Goal: Task Accomplishment & Management: Complete application form

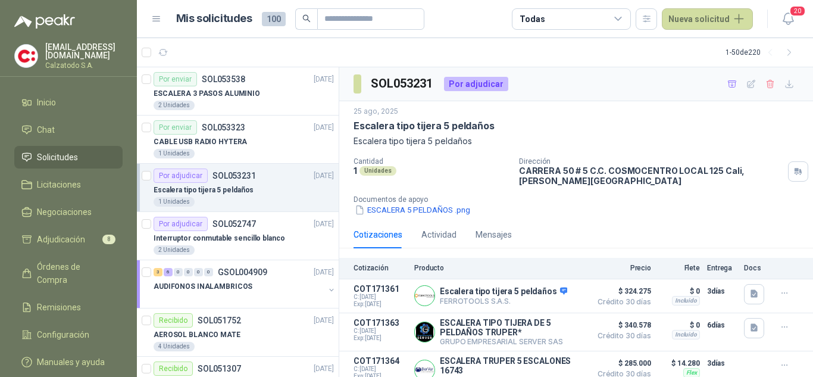
click at [243, 192] on p "Escalera tipo tijera 5 peldaños" at bounding box center [203, 189] width 100 height 11
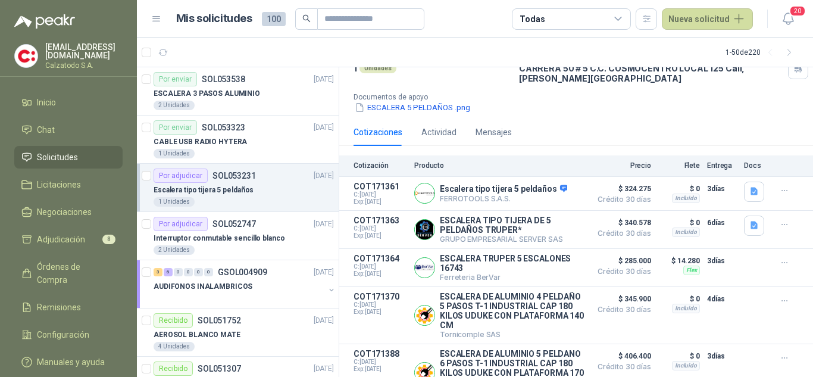
scroll to position [43, 0]
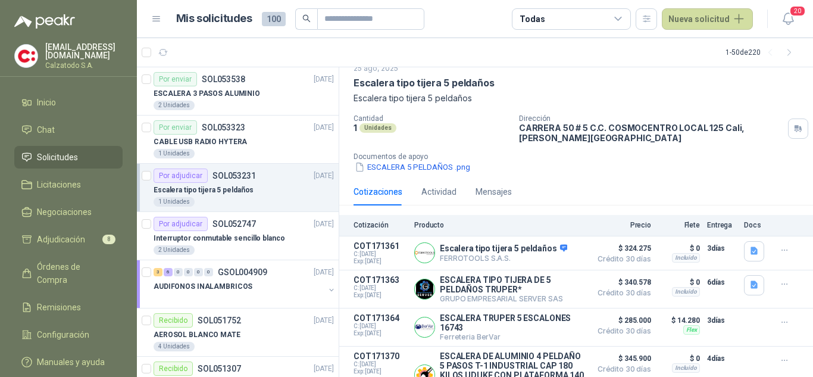
click at [249, 178] on p "SOL053231" at bounding box center [233, 175] width 43 height 8
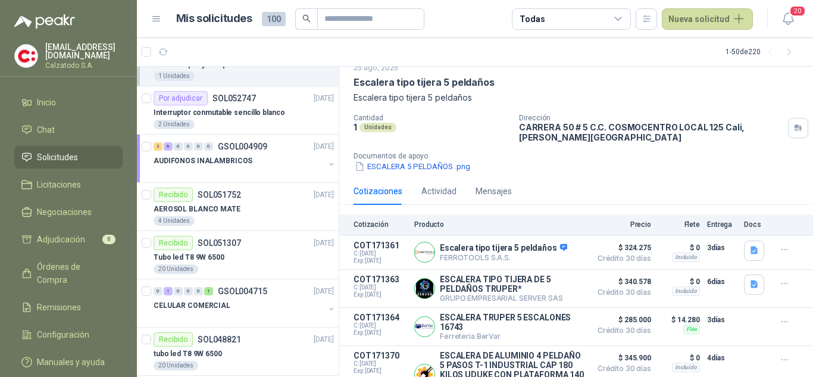
scroll to position [0, 0]
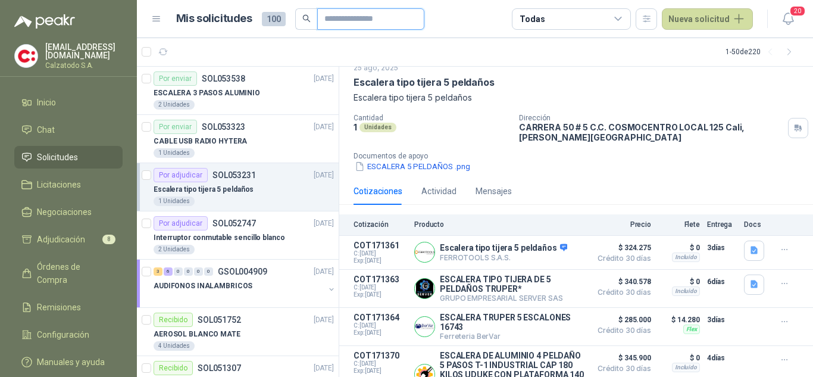
click at [342, 23] on input "text" at bounding box center [365, 19] width 83 height 20
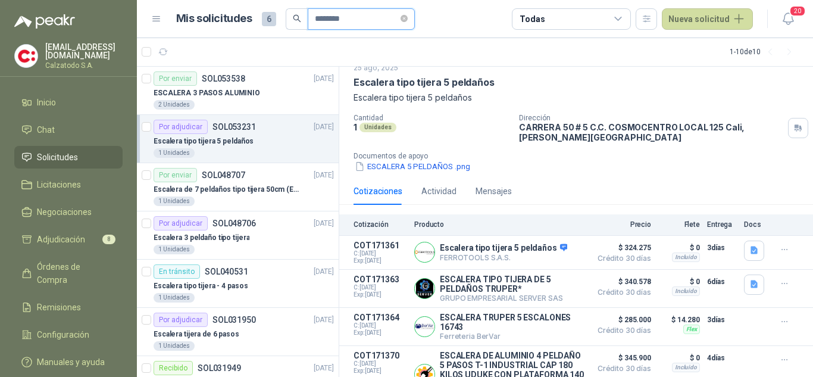
type input "********"
click at [255, 93] on div "ESCALERA 3 PASOS ALUMINIO" at bounding box center [243, 93] width 180 height 14
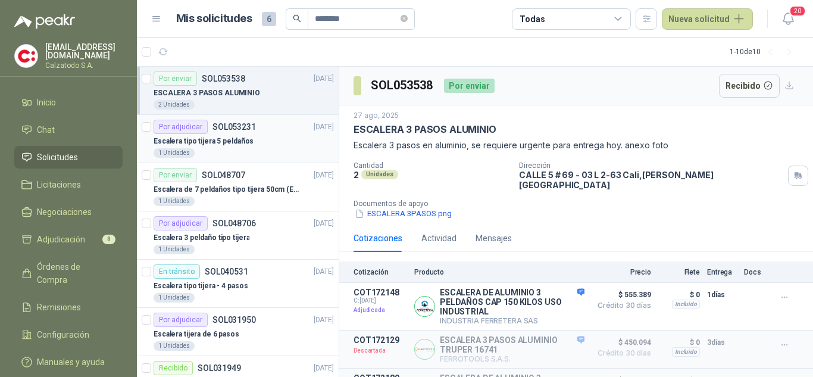
click at [240, 136] on p "Escalera tipo tijera 5 peldaños" at bounding box center [203, 141] width 100 height 11
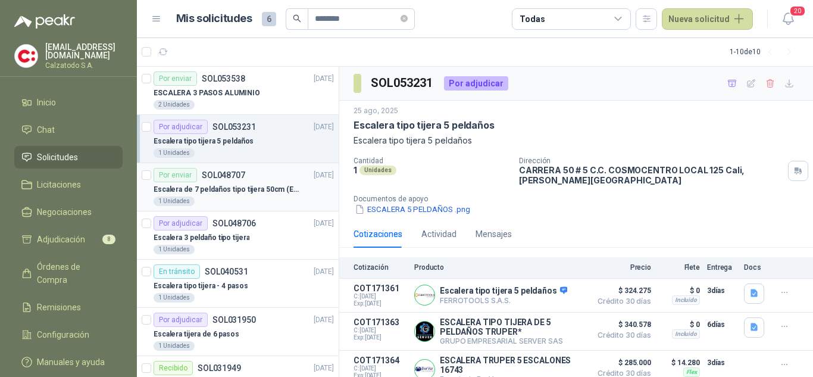
click at [242, 185] on p "Escalera de 7 peldaños tipo tijera 50cm (En apertura) para que se pueda abrir b…" at bounding box center [227, 189] width 148 height 11
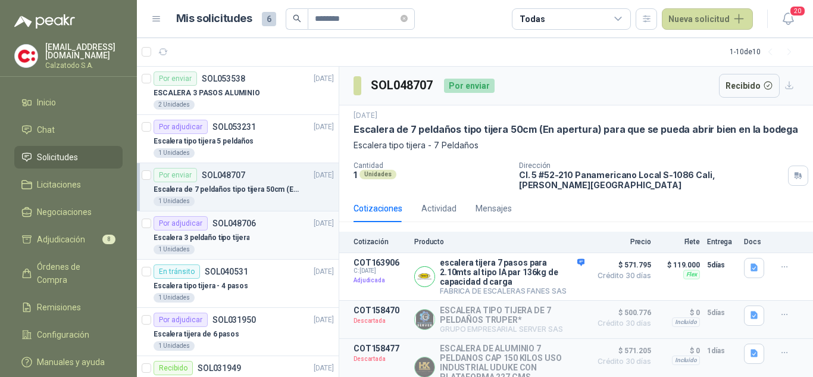
click at [242, 233] on p "Escalera 3 peldaño tipo tijera" at bounding box center [201, 237] width 96 height 11
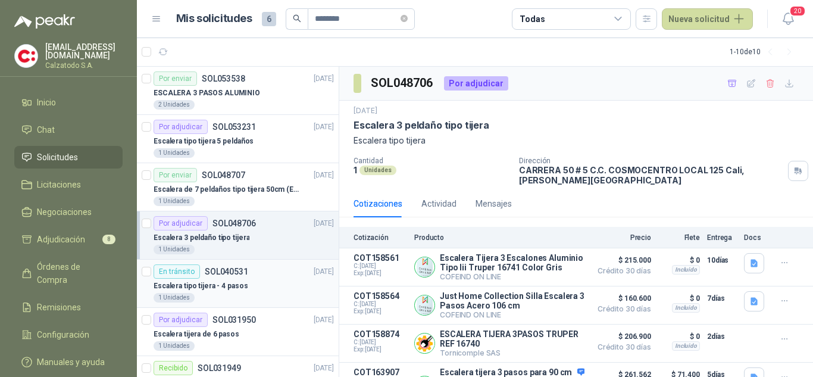
click at [235, 271] on p "SOL040531" at bounding box center [226, 271] width 43 height 8
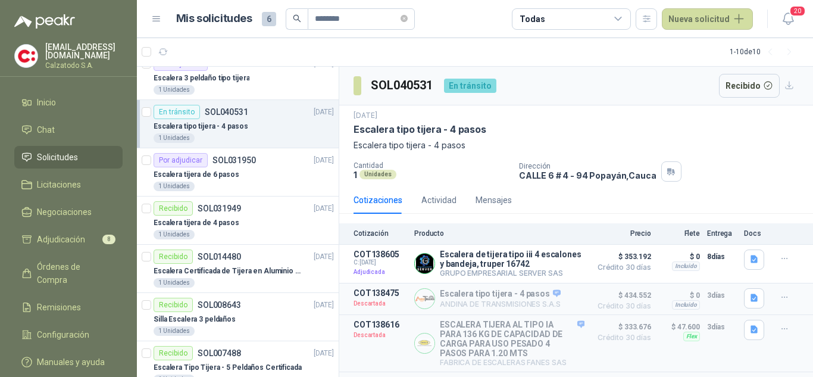
scroll to position [178, 0]
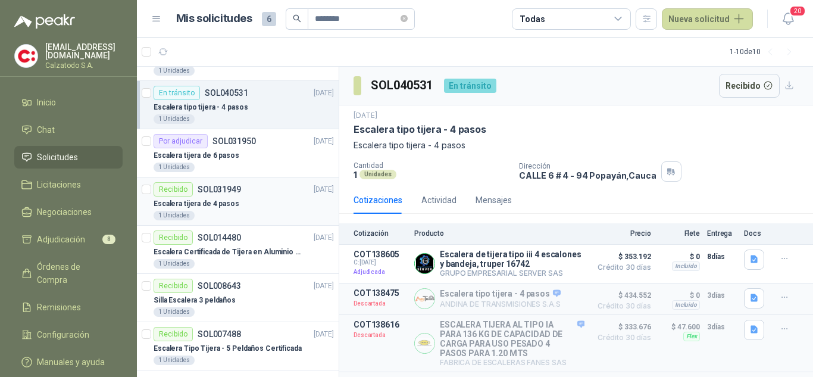
click at [239, 192] on p "SOL031949" at bounding box center [219, 189] width 43 height 8
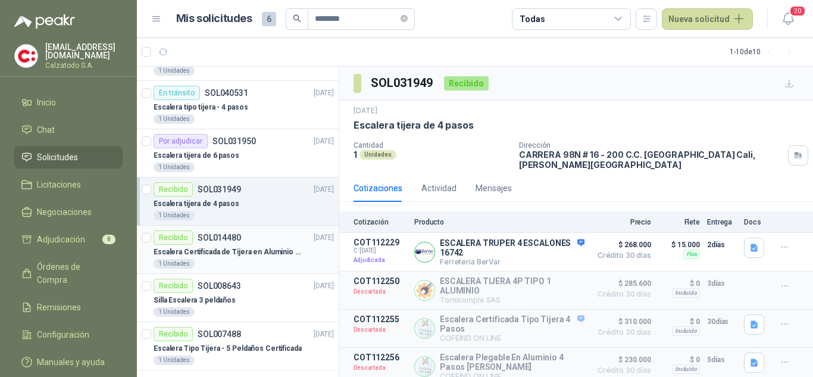
click at [249, 252] on p "Escalera Certificada de Tijera en Aluminio 8 Peldaños Tipo II" at bounding box center [227, 251] width 148 height 11
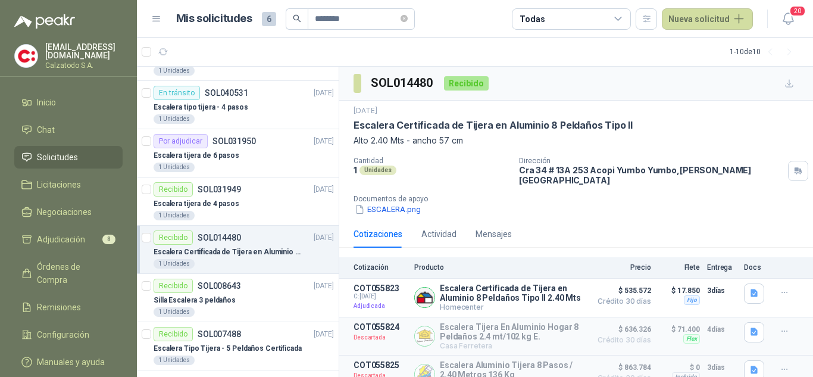
scroll to position [189, 0]
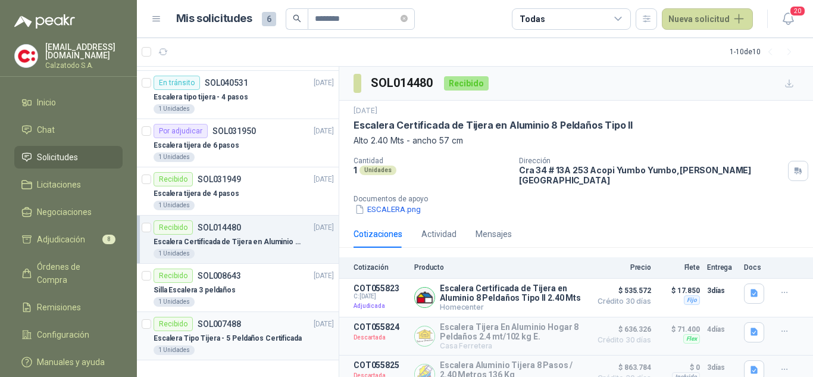
click at [237, 331] on div "Escalera Tipo Tijera - 5 Peldaños Certificada" at bounding box center [243, 338] width 180 height 14
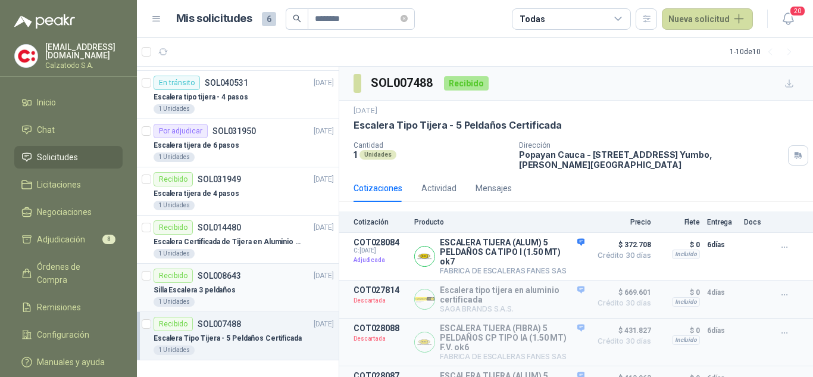
click at [236, 290] on div "Silla Escalera 3 peldaños" at bounding box center [243, 290] width 180 height 14
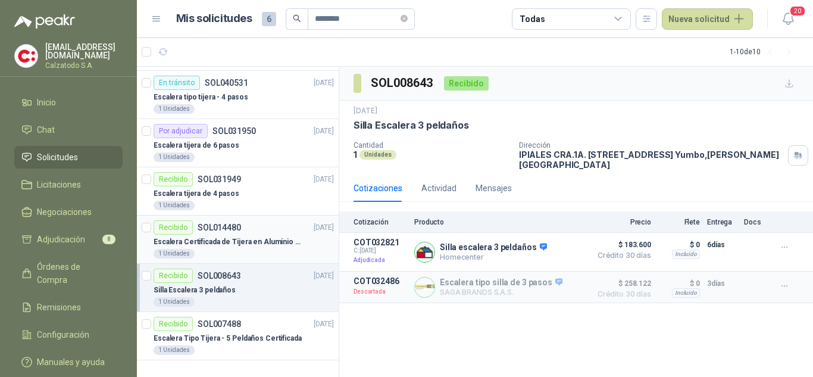
click at [243, 230] on div "Recibido SOL014480 15/03/24" at bounding box center [243, 227] width 180 height 14
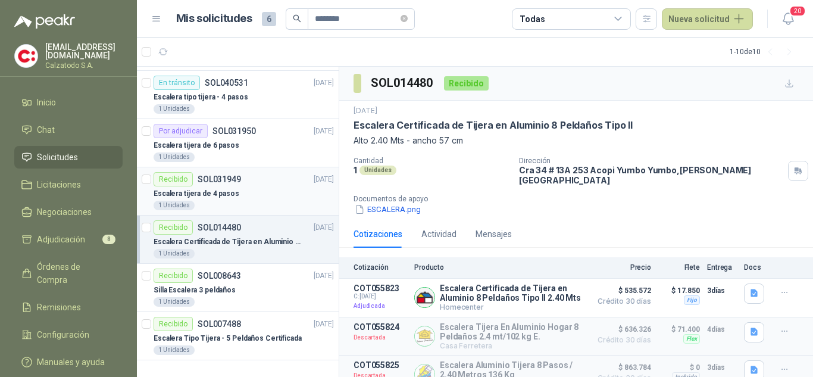
click at [233, 190] on p "Escalera tijera de 4 pasos" at bounding box center [196, 193] width 86 height 11
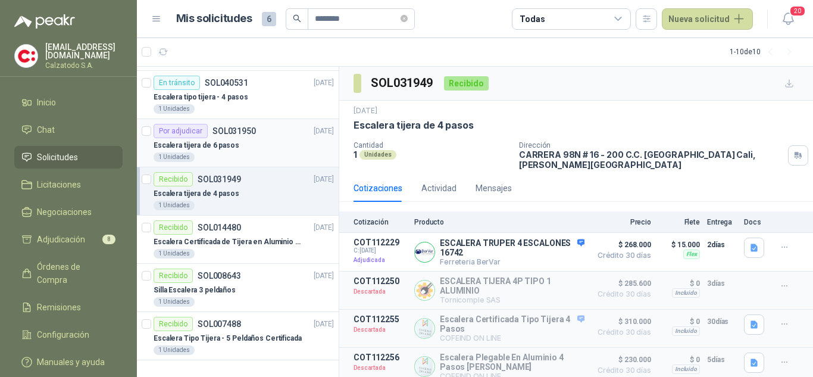
click at [230, 131] on p "SOL031950" at bounding box center [233, 131] width 43 height 8
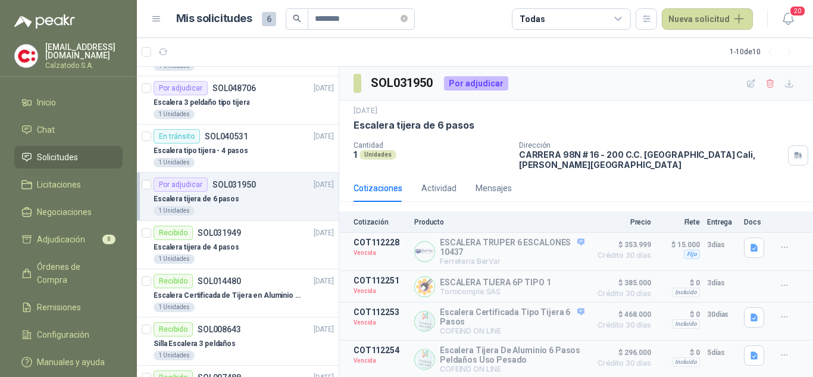
scroll to position [131, 0]
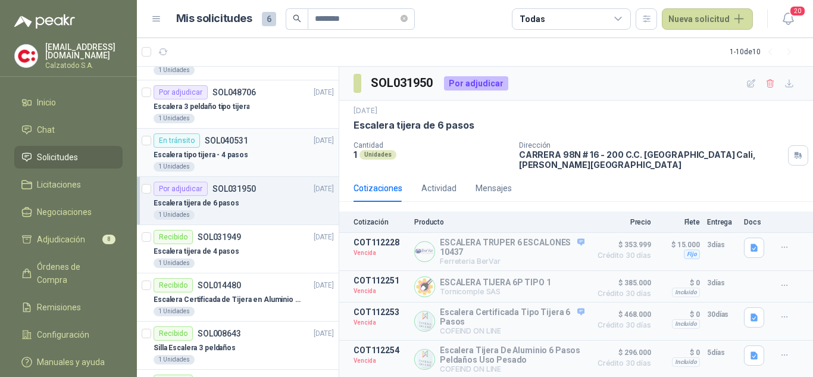
click at [230, 145] on p "SOL040531" at bounding box center [226, 140] width 43 height 8
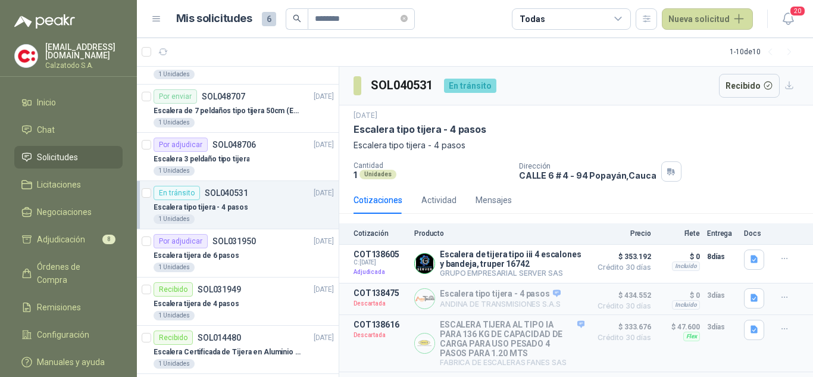
scroll to position [40, 0]
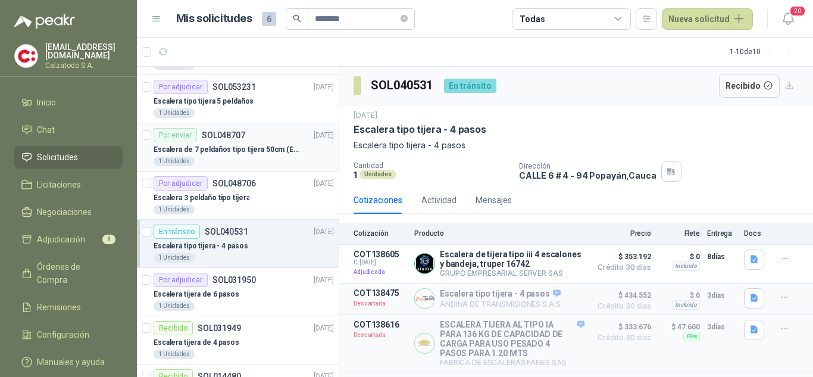
click at [254, 152] on p "Escalera de 7 peldaños tipo tijera 50cm (En apertura) para que se pueda abrir b…" at bounding box center [227, 149] width 148 height 11
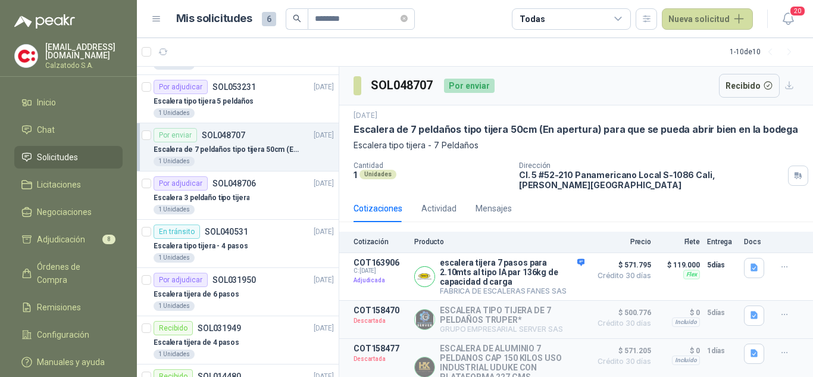
click at [225, 147] on p "Escalera de 7 peldaños tipo tijera 50cm (En apertura) para que se pueda abrir b…" at bounding box center [227, 149] width 148 height 11
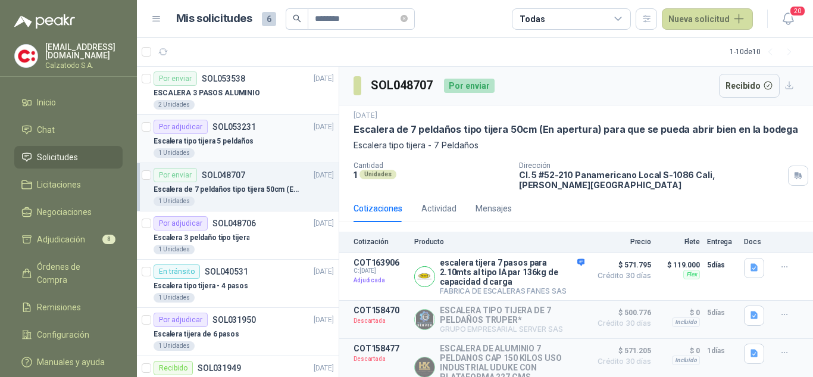
click at [248, 134] on div "Escalera tipo tijera 5 peldaños" at bounding box center [243, 141] width 180 height 14
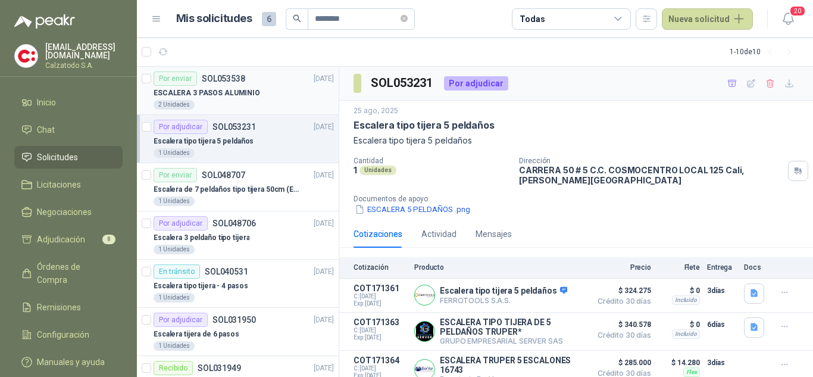
click at [228, 86] on div "ESCALERA 3 PASOS ALUMINIO" at bounding box center [243, 93] width 180 height 14
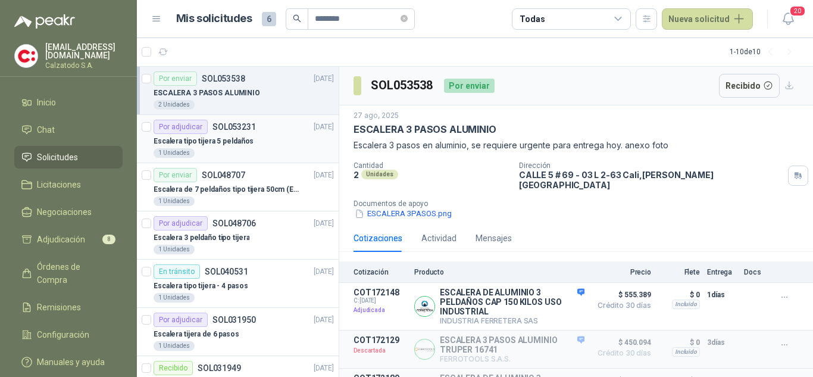
click at [234, 139] on p "Escalera tipo tijera 5 peldaños" at bounding box center [203, 141] width 100 height 11
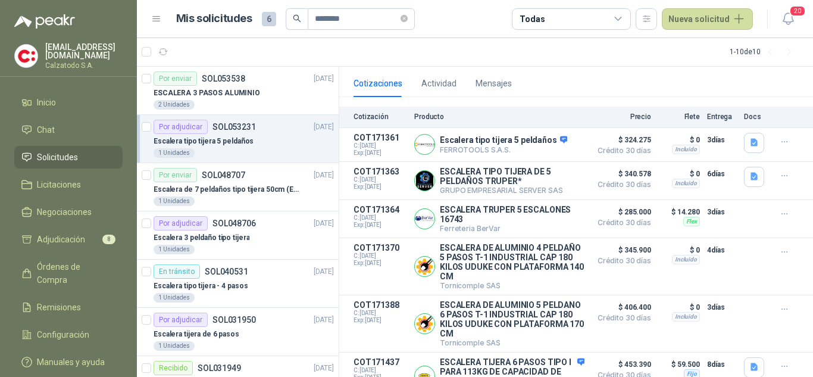
scroll to position [59, 0]
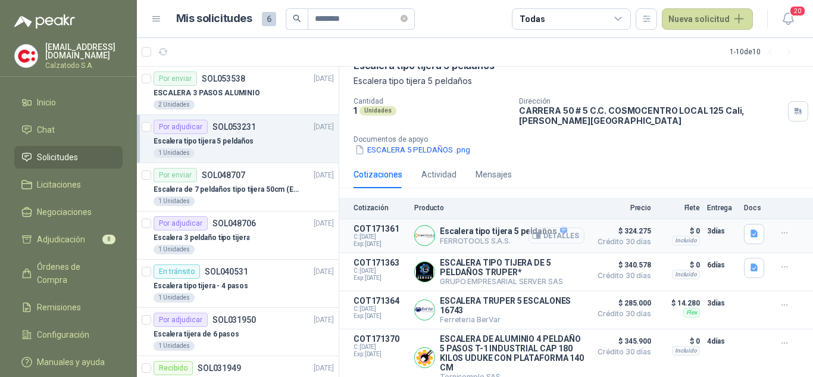
click at [547, 236] on button "Detalles" at bounding box center [556, 235] width 56 height 16
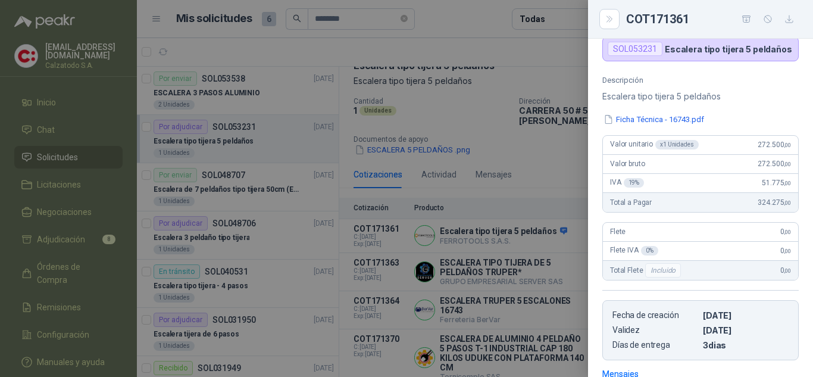
scroll to position [73, 0]
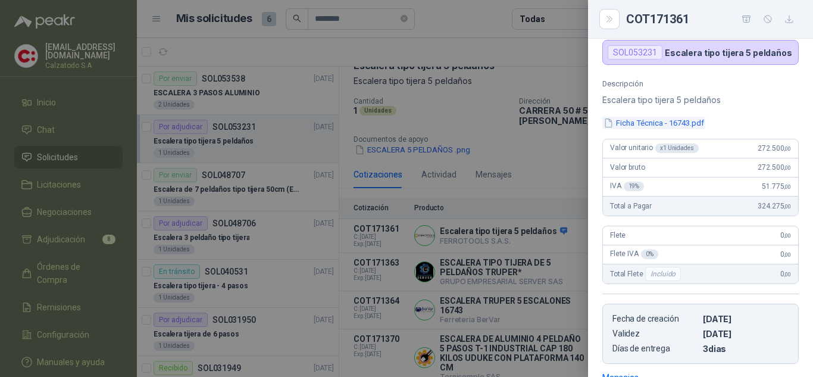
click at [633, 121] on button "Ficha Técnica - 16743.pdf" at bounding box center [653, 123] width 103 height 12
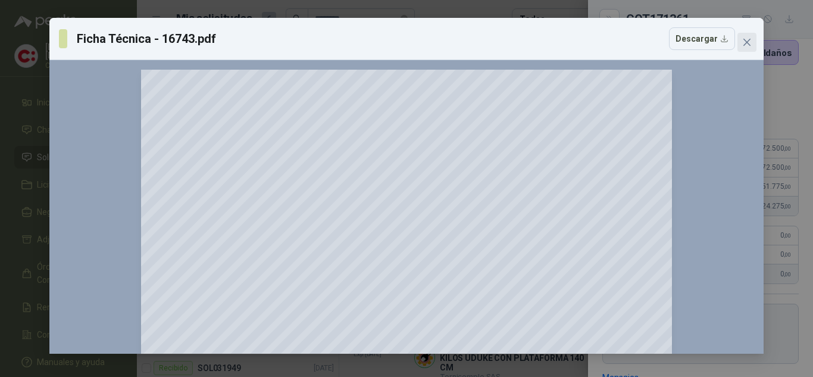
click at [743, 36] on button "Close" at bounding box center [746, 42] width 19 height 19
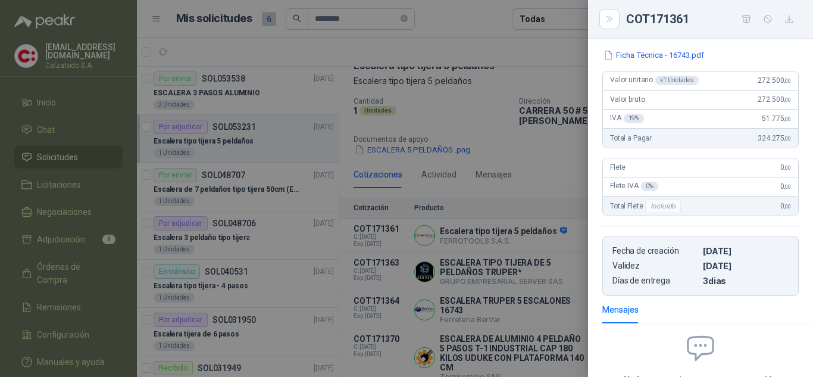
scroll to position [139, 0]
click at [535, 169] on div at bounding box center [406, 188] width 813 height 377
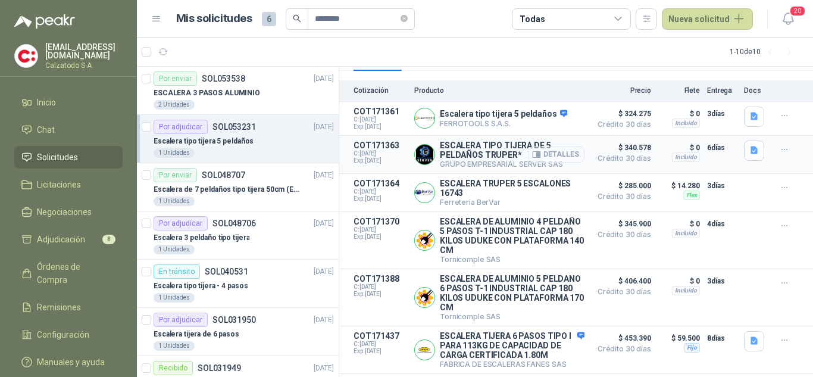
scroll to position [162, 0]
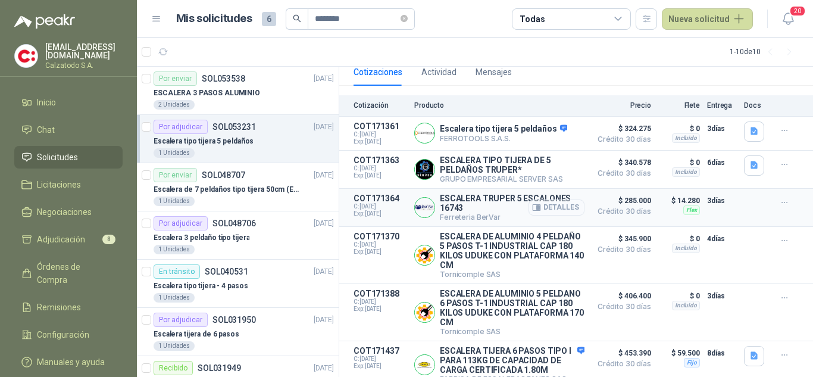
click at [563, 209] on button "Detalles" at bounding box center [556, 207] width 56 height 16
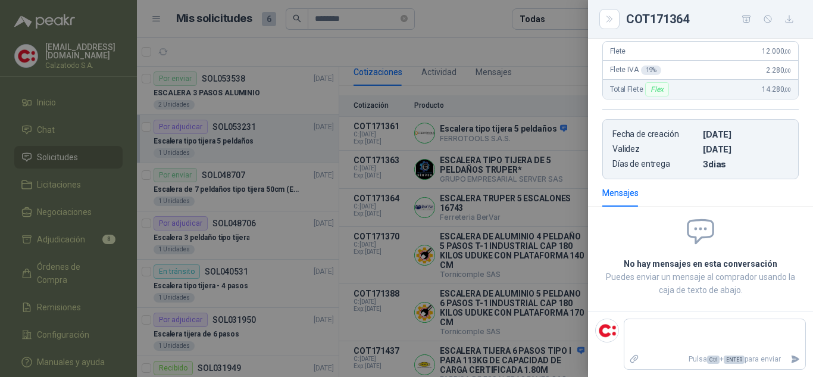
scroll to position [0, 0]
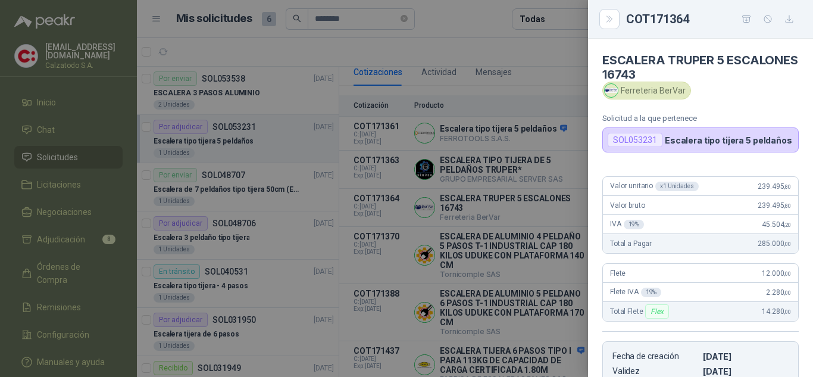
click at [537, 170] on div at bounding box center [406, 188] width 813 height 377
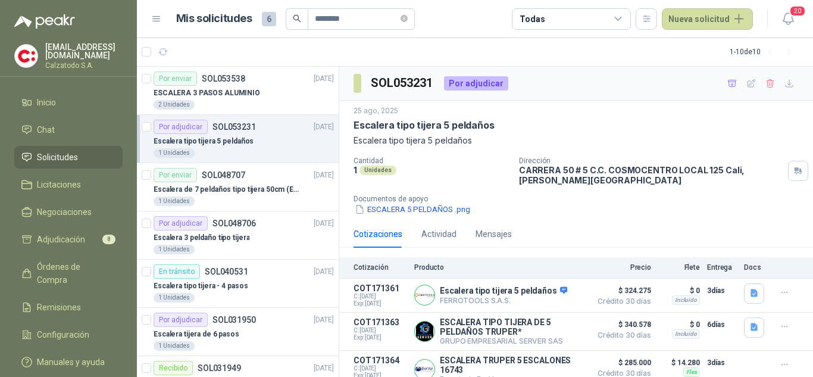
scroll to position [119, 0]
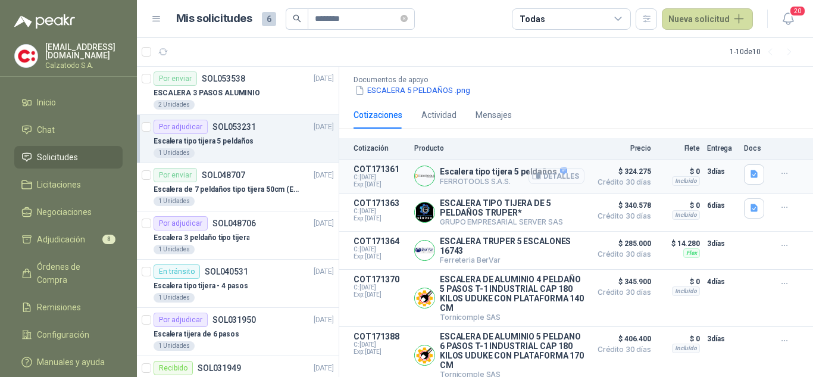
click at [550, 177] on button "Detalles" at bounding box center [556, 176] width 56 height 16
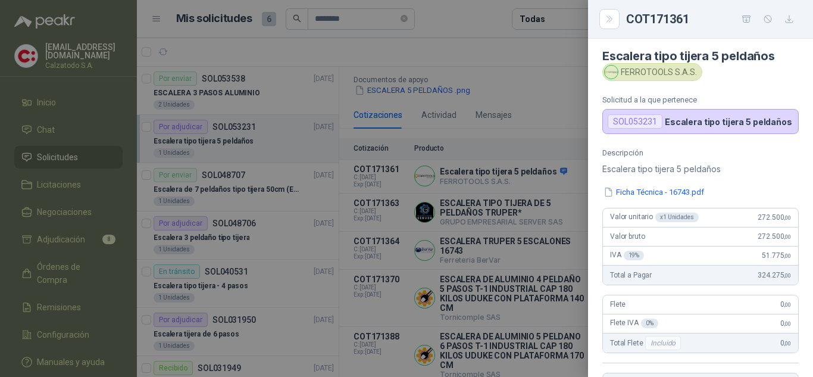
scroll to position [0, 0]
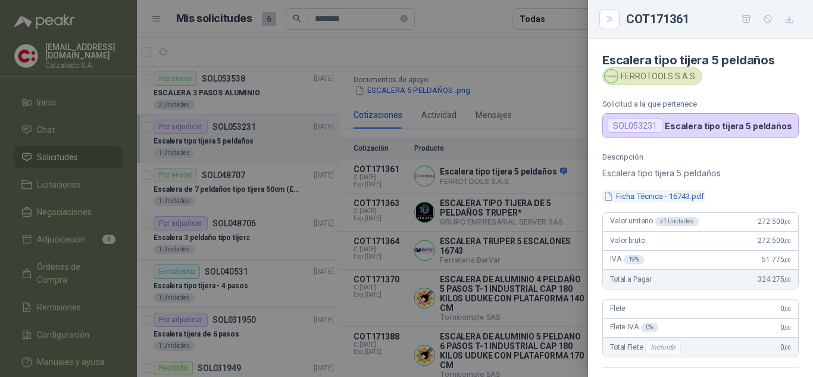
click at [682, 199] on button "Ficha Técnica - 16743.pdf" at bounding box center [653, 196] width 103 height 12
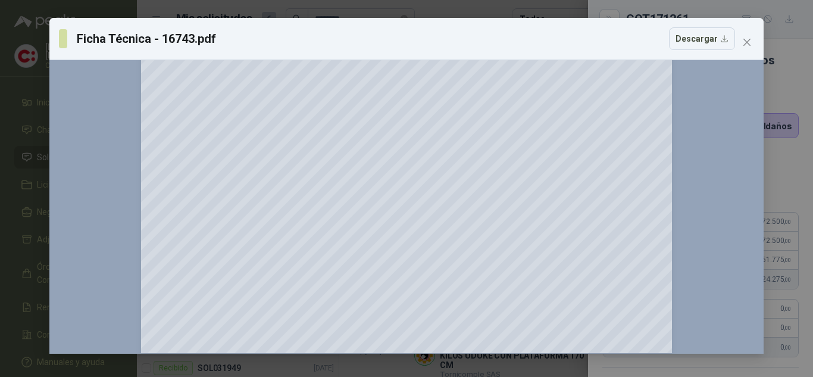
scroll to position [476, 0]
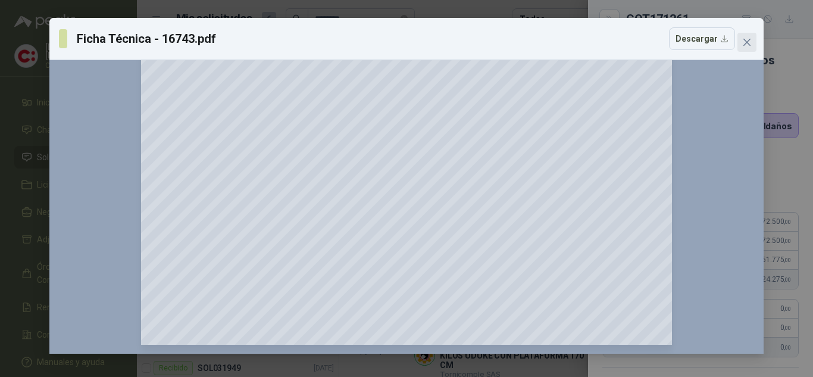
click at [746, 44] on icon "close" at bounding box center [747, 42] width 10 height 10
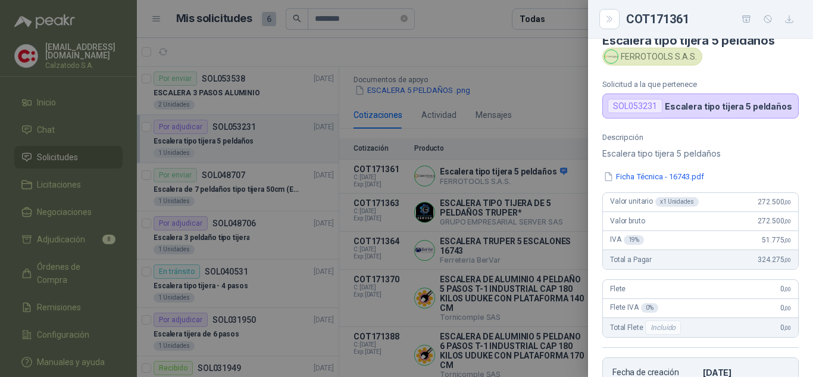
click at [560, 113] on div at bounding box center [406, 188] width 813 height 377
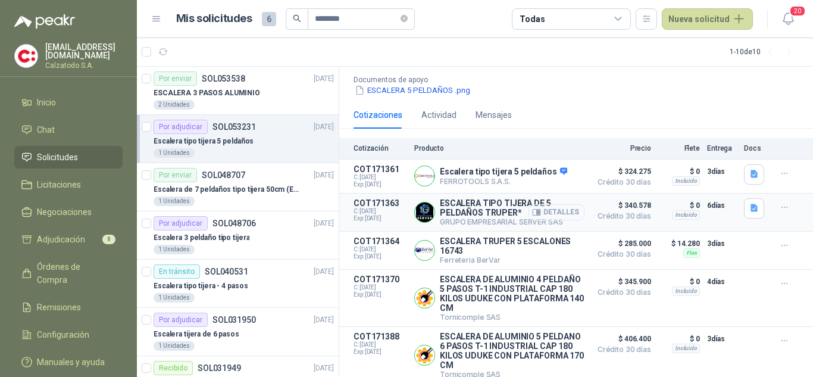
click at [561, 214] on button "Detalles" at bounding box center [556, 212] width 56 height 16
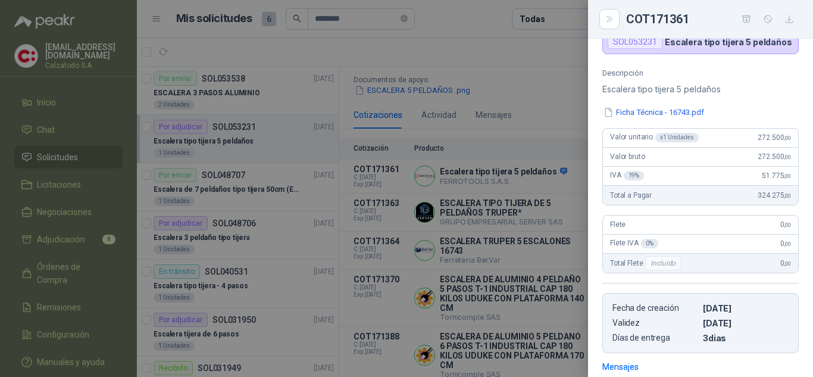
scroll to position [0, 0]
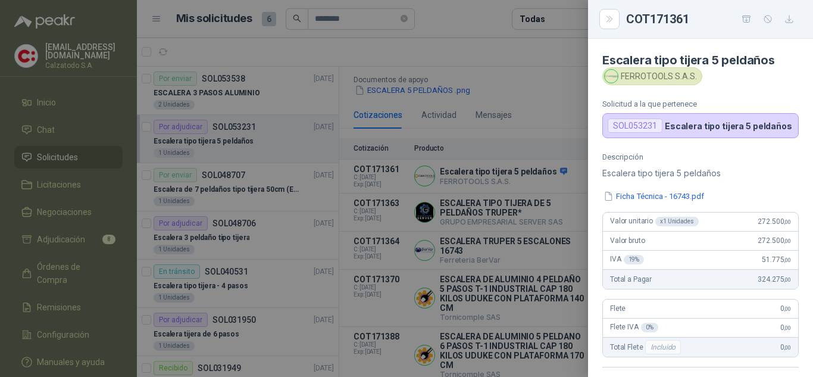
click at [524, 106] on div at bounding box center [406, 188] width 813 height 377
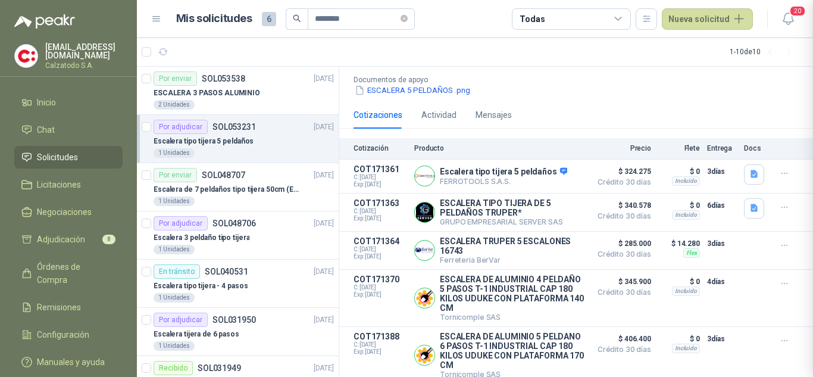
scroll to position [258, 0]
click at [555, 175] on button "Detalles" at bounding box center [556, 176] width 56 height 16
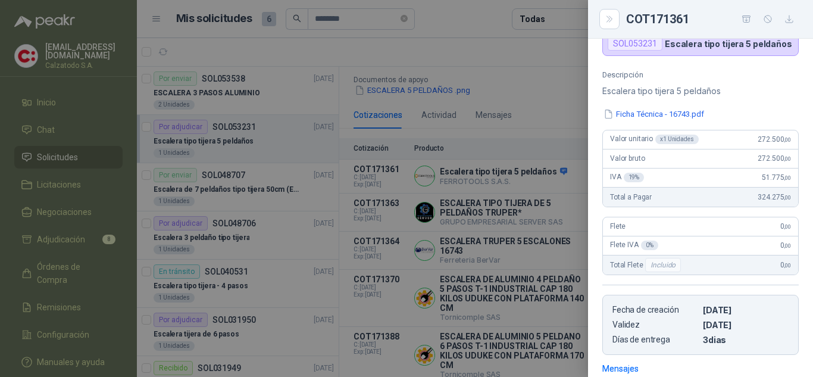
scroll to position [20, 0]
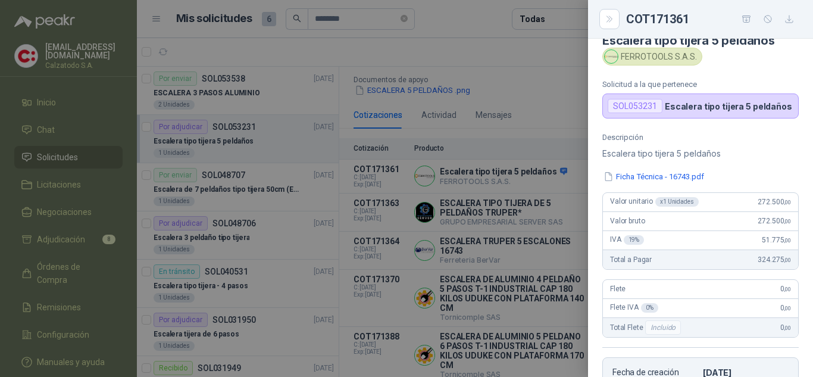
click at [535, 97] on div at bounding box center [406, 188] width 813 height 377
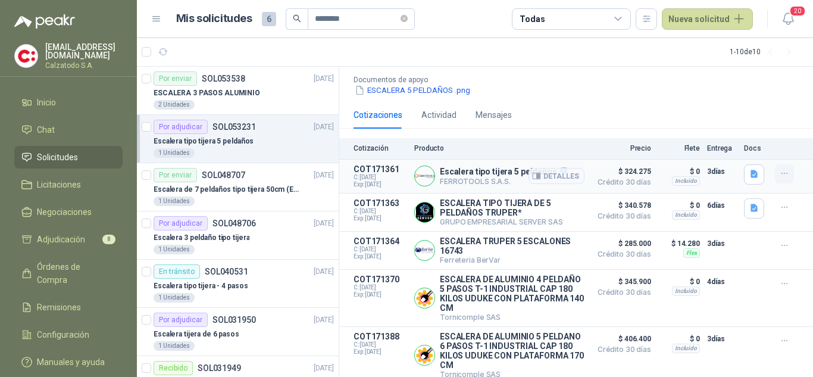
click at [779, 173] on icon "button" at bounding box center [784, 173] width 10 height 10
click at [727, 123] on button "Añadir" at bounding box center [760, 126] width 95 height 19
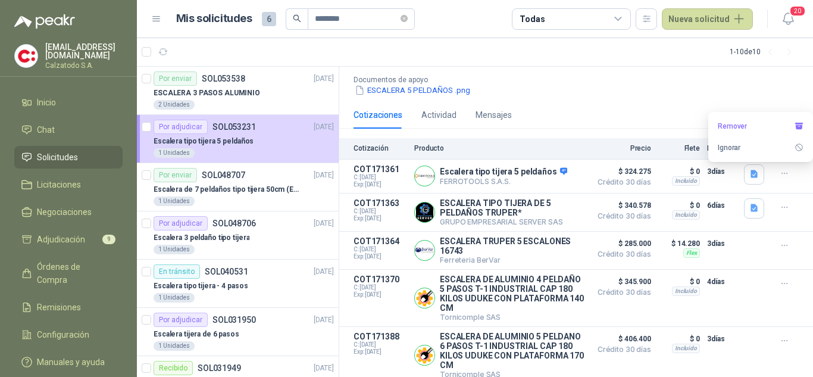
click at [661, 75] on div "Cantidad 1 Unidades Dirección CARRERA 50 # 5 C.C. COSMOCENTRO LOCAL 125 Cali , …" at bounding box center [575, 66] width 445 height 59
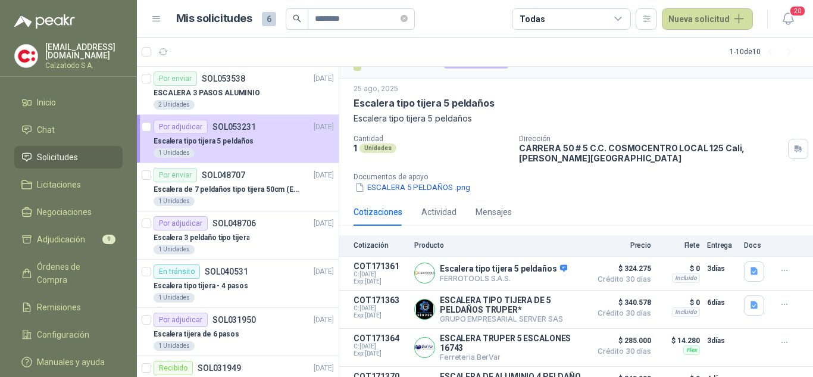
scroll to position [0, 0]
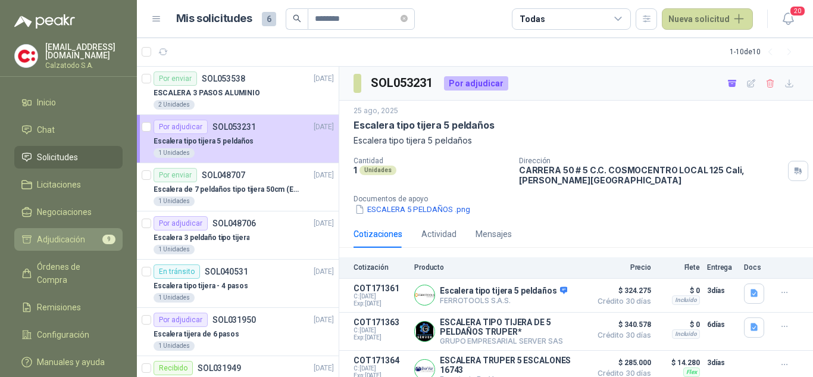
click at [63, 233] on span "Adjudicación" at bounding box center [61, 239] width 48 height 13
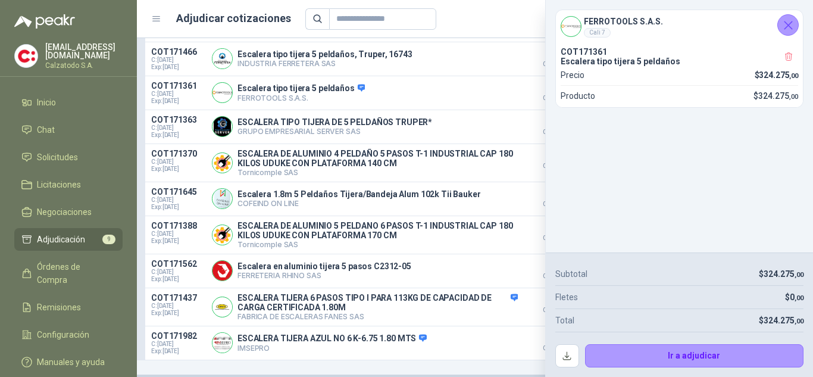
scroll to position [1032, 0]
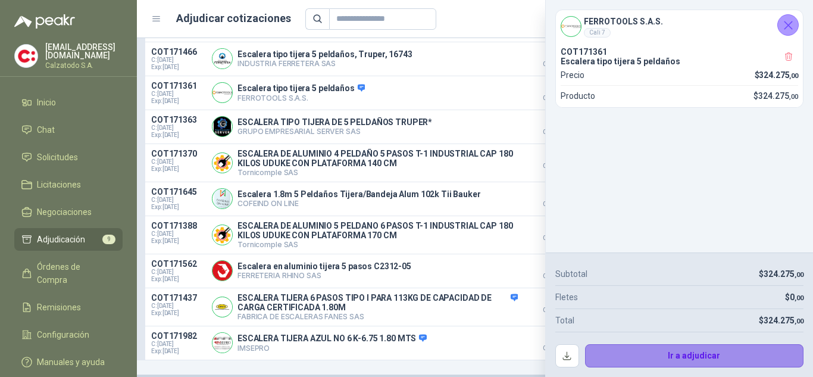
click at [679, 356] on button "Ir a adjudicar" at bounding box center [694, 356] width 219 height 24
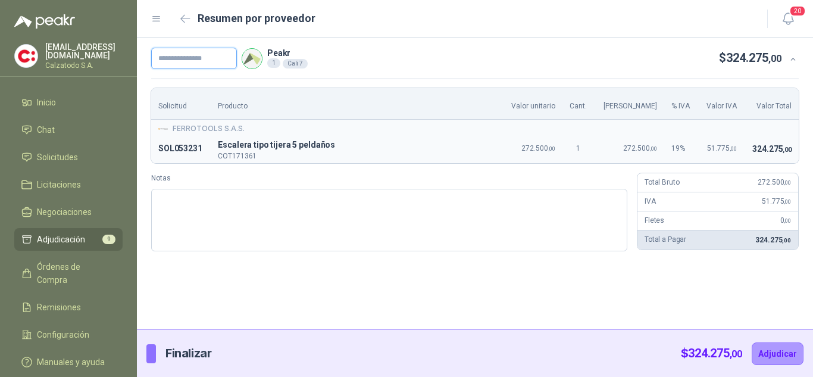
click at [200, 64] on input "text" at bounding box center [194, 58] width 86 height 21
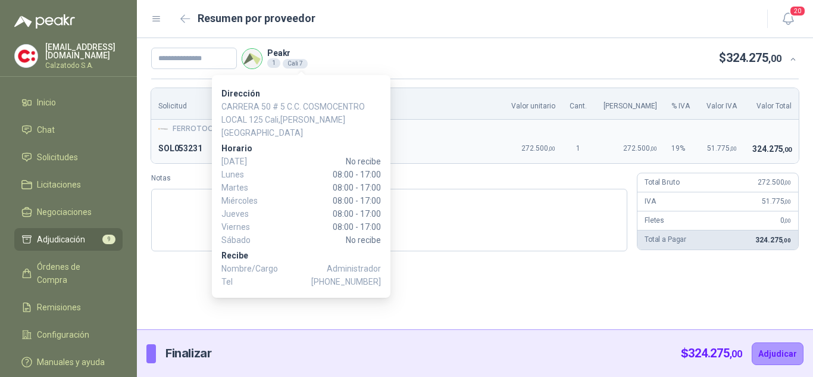
click at [300, 65] on div "Cali 7" at bounding box center [295, 64] width 25 height 10
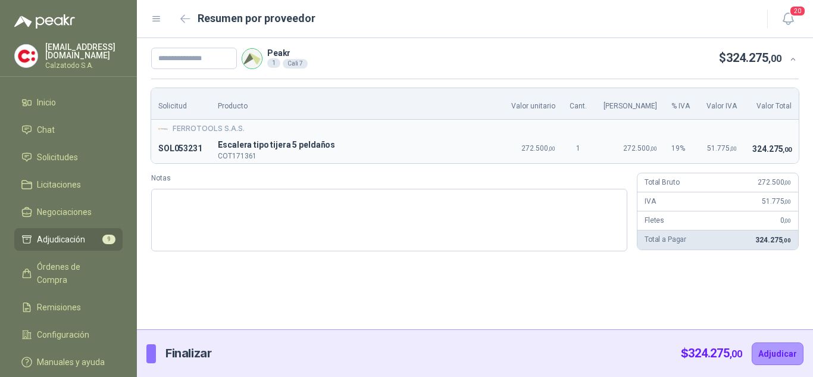
click at [434, 61] on div "Peakr 1 Cali 7 $ 324.275 ,00" at bounding box center [466, 58] width 630 height 21
click at [205, 54] on input "text" at bounding box center [194, 58] width 86 height 21
type input "*********"
click at [783, 351] on button "Adjudicar" at bounding box center [777, 353] width 52 height 23
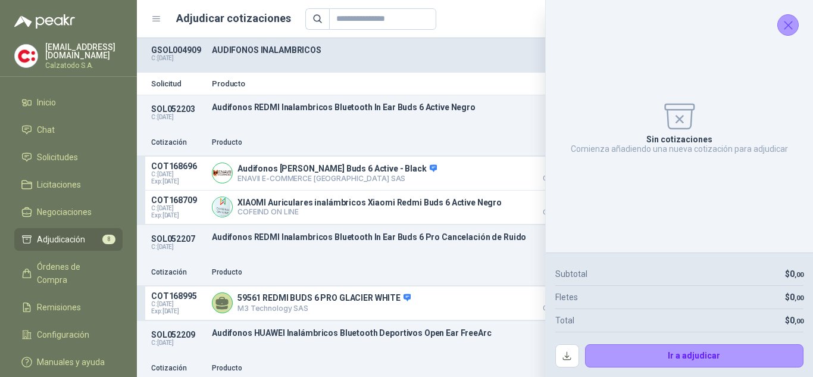
click at [790, 26] on icon "Cerrar" at bounding box center [788, 25] width 15 height 15
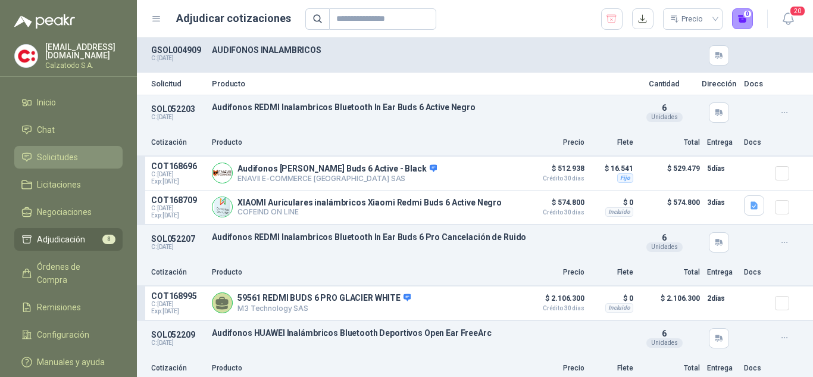
click at [65, 152] on span "Solicitudes" at bounding box center [57, 157] width 41 height 13
